Goal: Find specific page/section: Find specific page/section

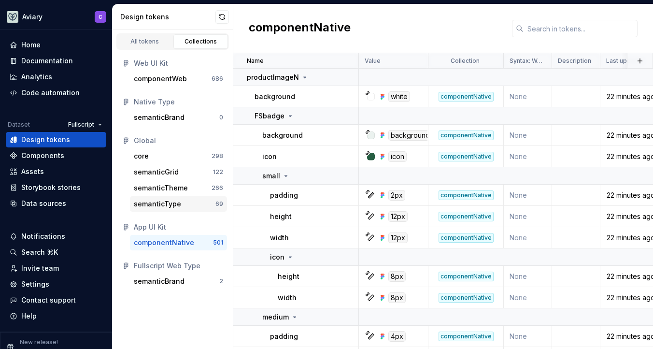
click at [189, 202] on div "semanticType" at bounding box center [175, 204] width 82 height 10
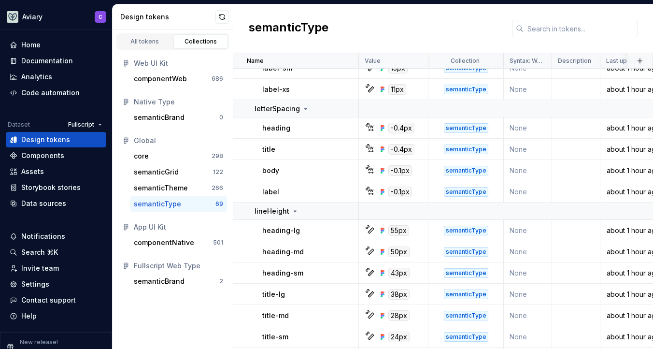
scroll to position [1348, 0]
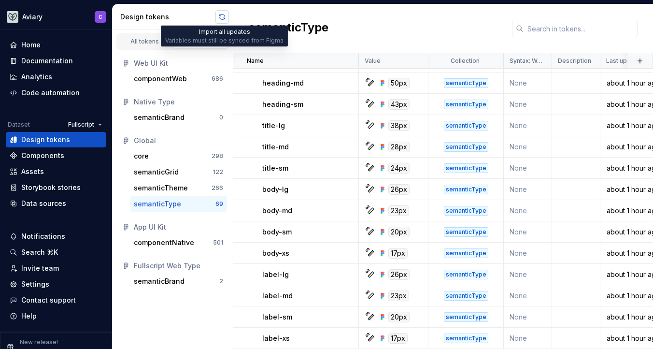
click at [219, 20] on button "button" at bounding box center [222, 17] width 14 height 14
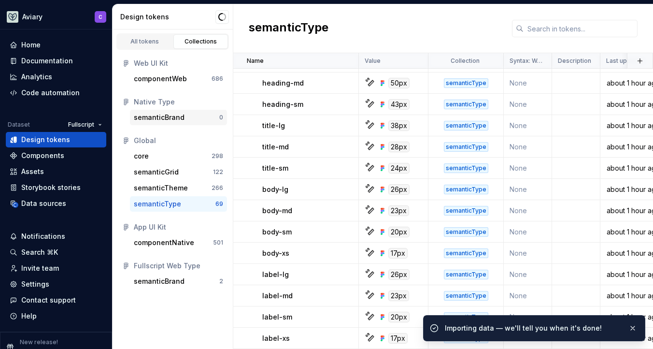
click at [178, 118] on div "semanticBrand" at bounding box center [159, 117] width 51 height 10
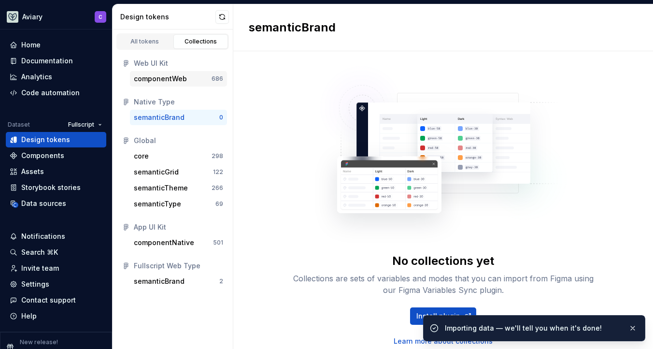
click at [181, 76] on div "componentWeb" at bounding box center [160, 79] width 53 height 10
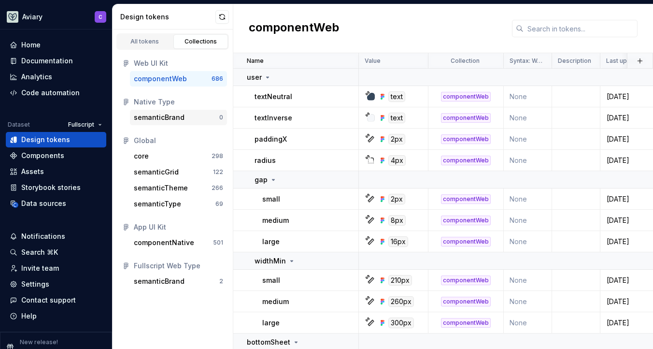
click at [172, 114] on div "semanticBrand" at bounding box center [159, 117] width 51 height 10
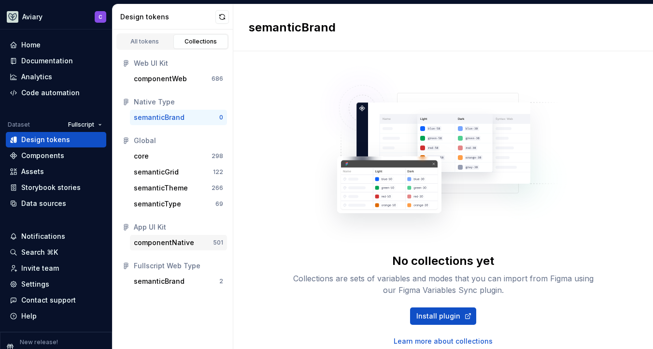
click at [185, 243] on div "componentNative" at bounding box center [164, 243] width 60 height 10
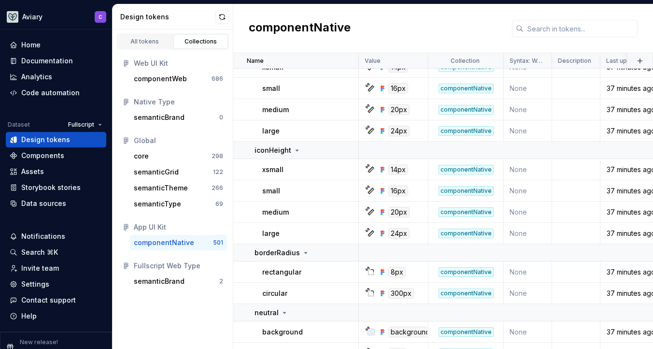
scroll to position [10535, 0]
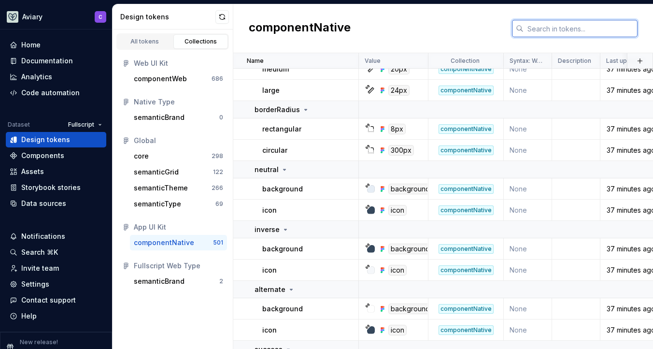
click at [608, 28] on input "text" at bounding box center [580, 28] width 114 height 17
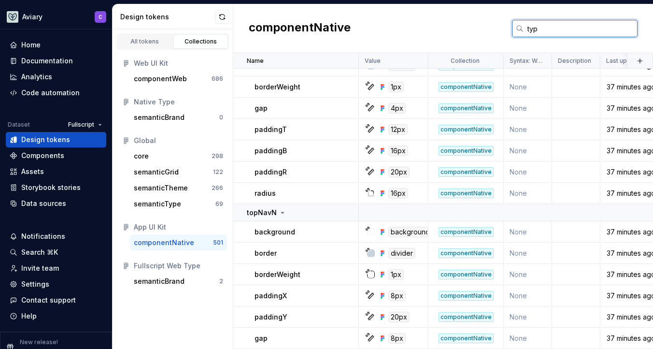
scroll to position [0, 0]
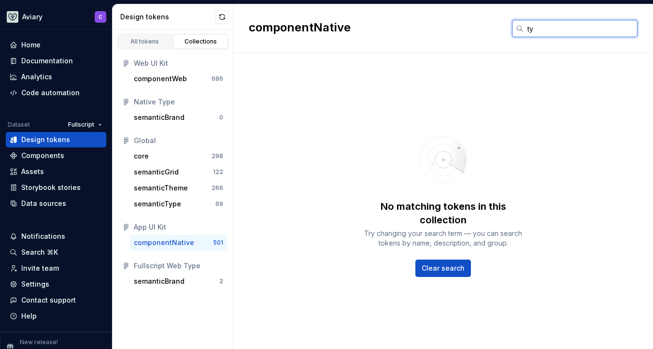
type input "t"
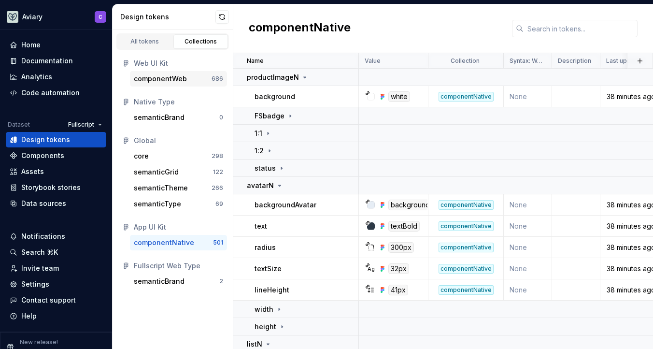
click at [154, 81] on div "componentWeb" at bounding box center [160, 79] width 53 height 10
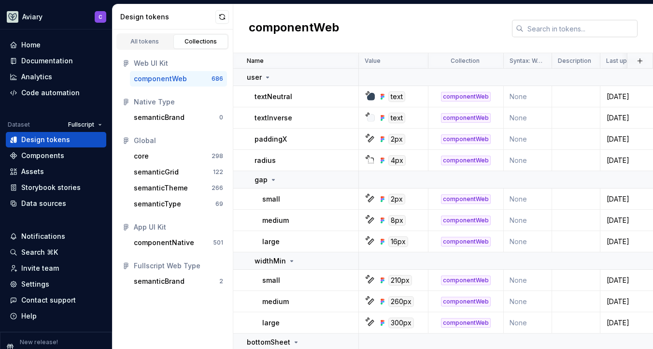
click at [539, 24] on input "text" at bounding box center [580, 28] width 114 height 17
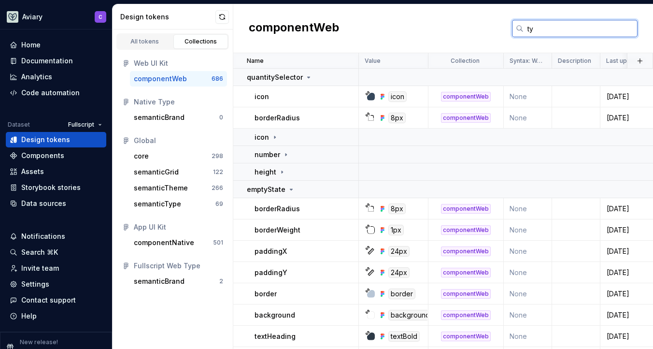
type input "t"
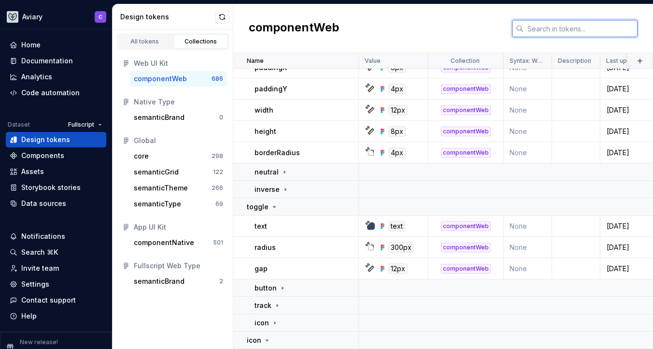
scroll to position [3894, 0]
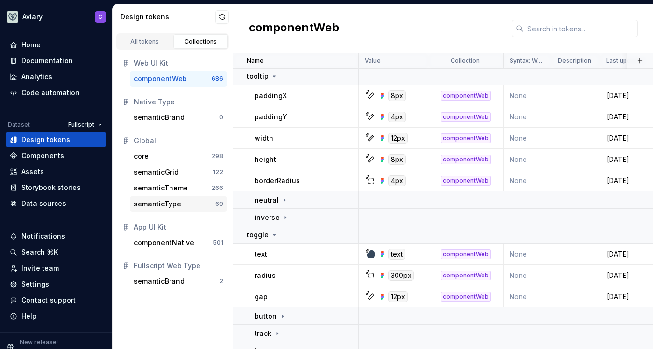
click at [158, 203] on div "semanticType" at bounding box center [157, 204] width 47 height 10
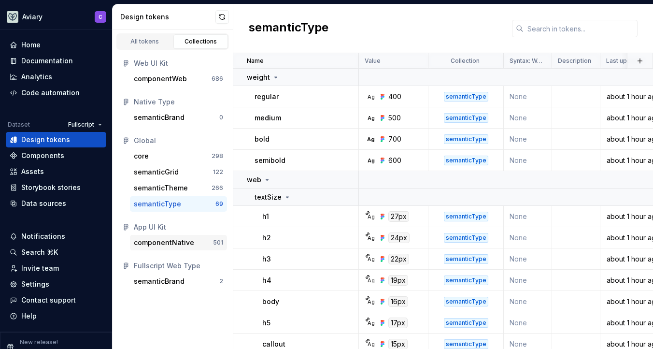
click at [159, 241] on div "componentNative" at bounding box center [164, 243] width 60 height 10
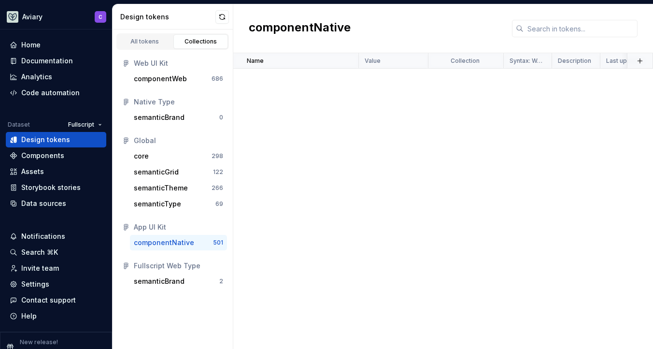
scroll to position [3658, 0]
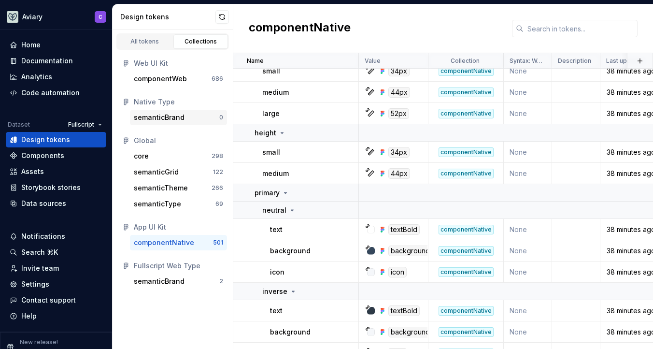
click at [165, 118] on div "semanticBrand" at bounding box center [159, 117] width 51 height 10
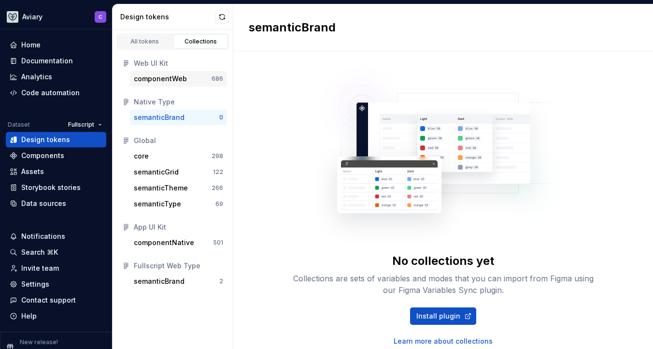
click at [175, 83] on div "componentWeb" at bounding box center [160, 79] width 53 height 10
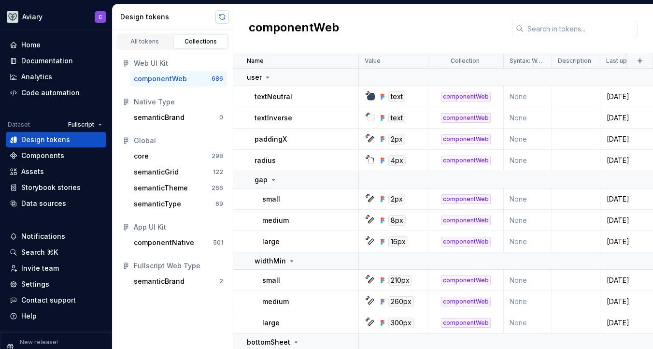
click at [218, 23] on button "button" at bounding box center [222, 17] width 14 height 14
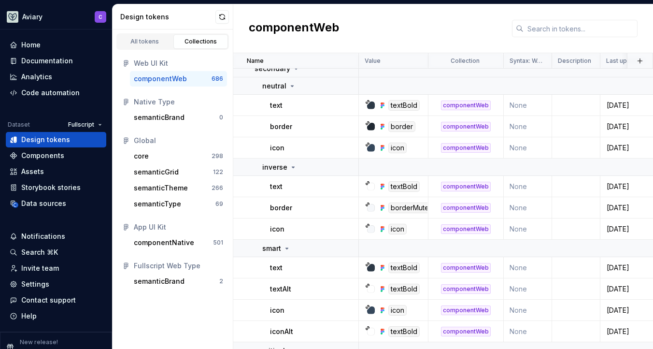
scroll to position [1992, 0]
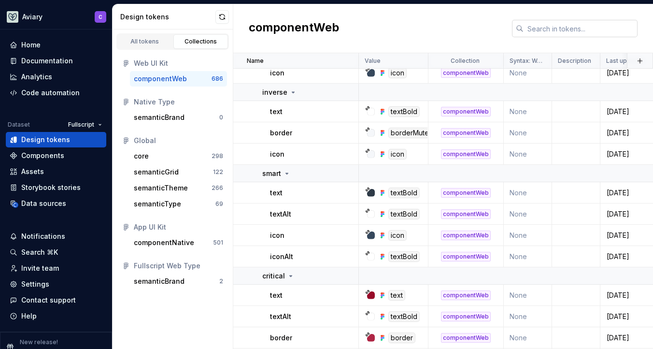
click at [585, 29] on input "text" at bounding box center [580, 28] width 114 height 17
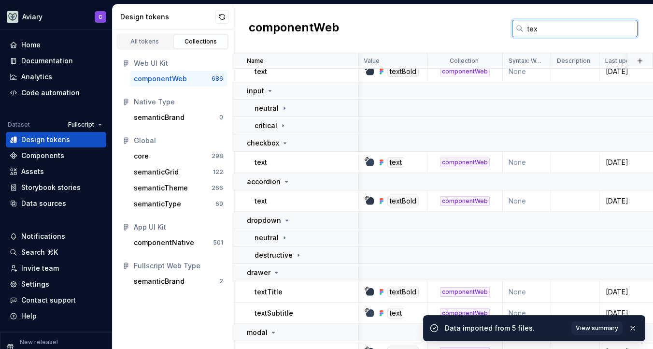
scroll to position [410, 1]
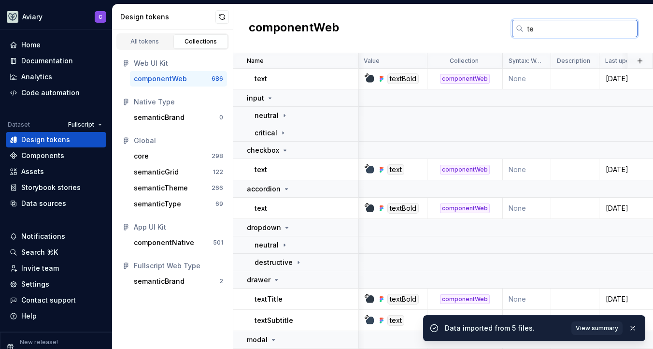
type input "t"
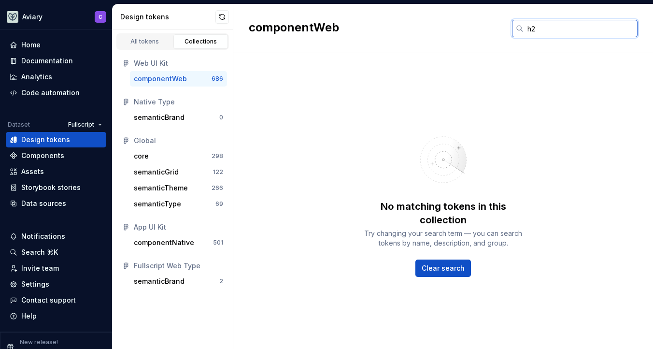
type input "h"
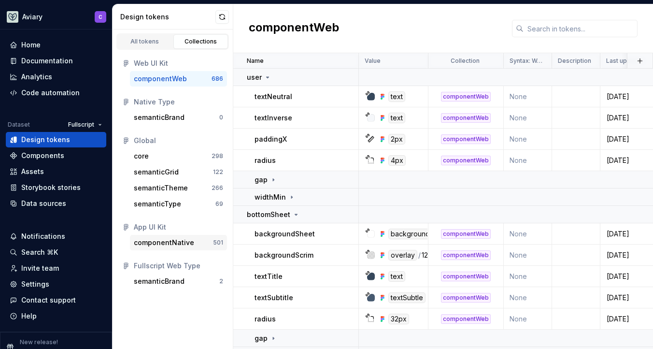
click at [177, 241] on div "componentNative" at bounding box center [164, 243] width 60 height 10
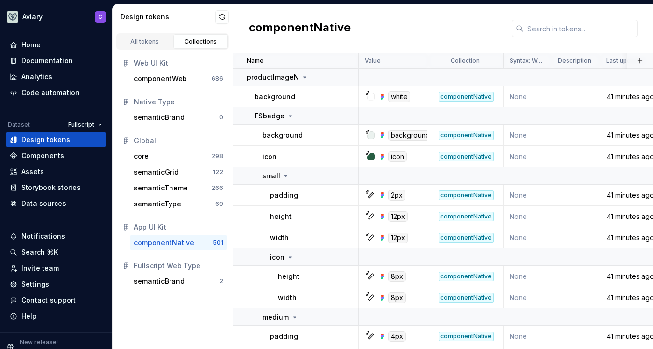
click at [177, 241] on div "componentNative" at bounding box center [164, 243] width 60 height 10
click at [180, 205] on div "semanticType" at bounding box center [175, 204] width 82 height 10
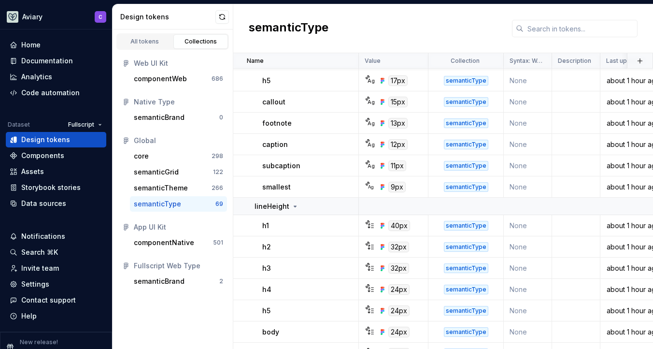
scroll to position [244, 0]
